Goal: Task Accomplishment & Management: Manage account settings

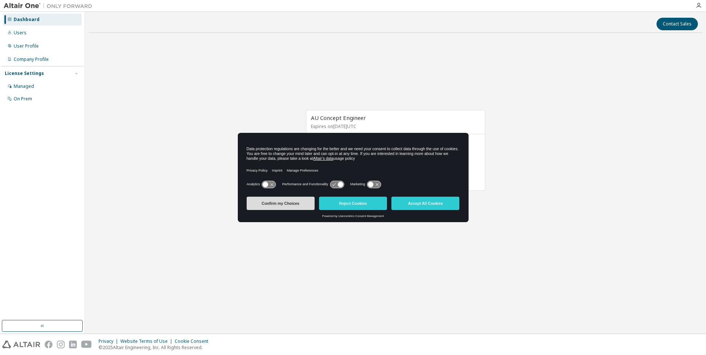
click at [274, 203] on button "Confirm my Choices" at bounding box center [281, 203] width 68 height 13
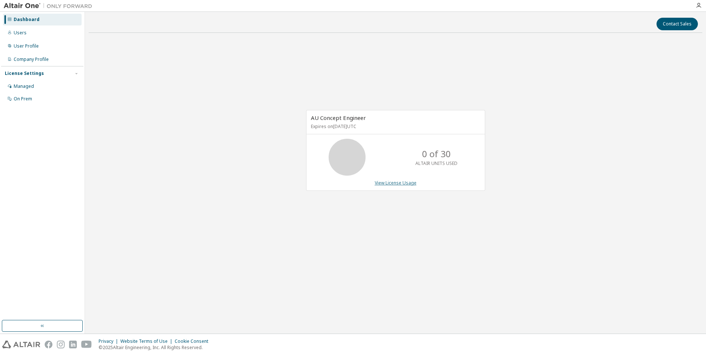
click at [388, 184] on link "View License Usage" at bounding box center [396, 183] width 42 height 6
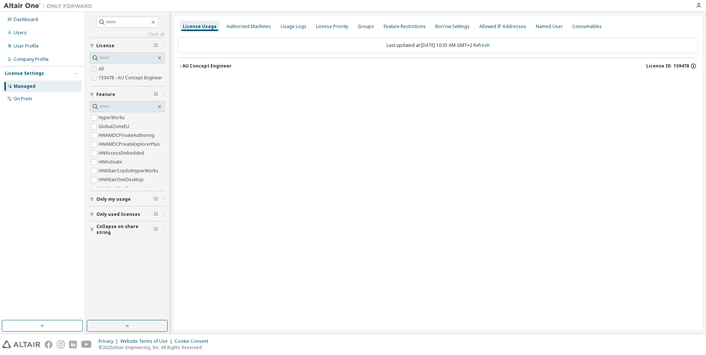
click at [693, 65] on icon "button" at bounding box center [693, 66] width 7 height 7
click at [689, 93] on icon at bounding box center [689, 91] width 4 height 5
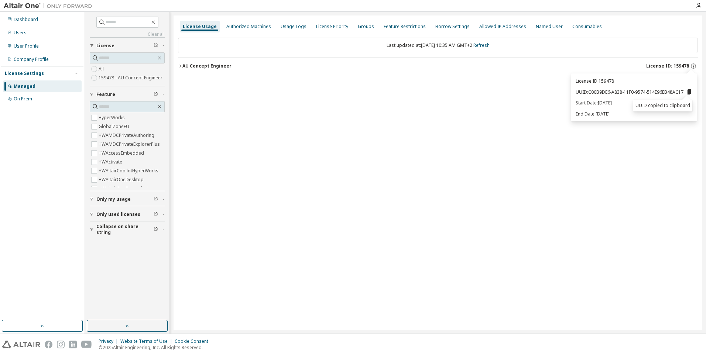
click at [688, 92] on icon at bounding box center [689, 91] width 4 height 5
